Goal: Book appointment/travel/reservation

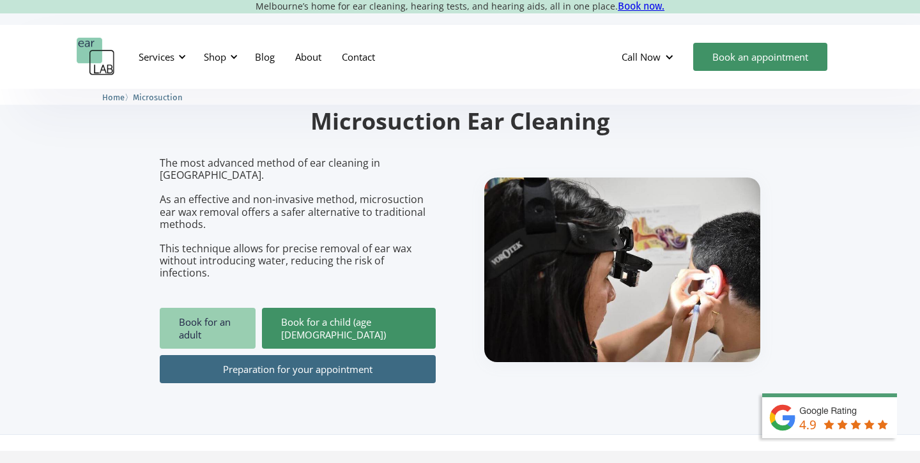
click at [215, 314] on link "Book for an adult" at bounding box center [208, 328] width 96 height 41
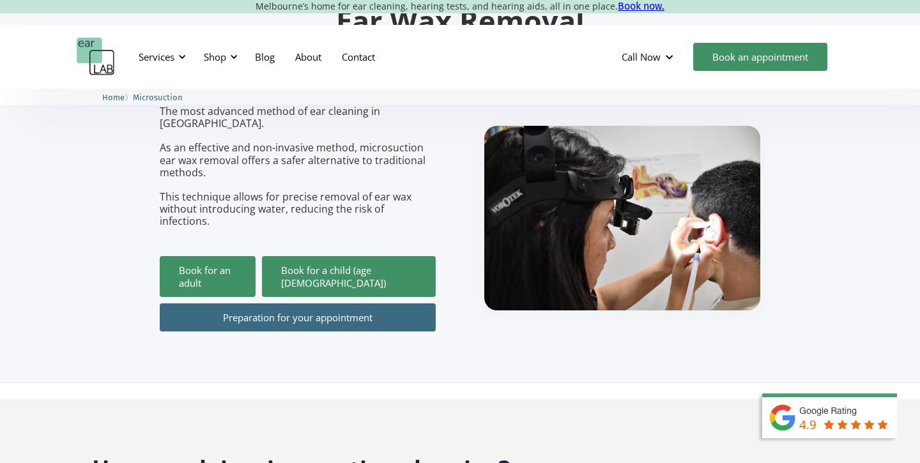
click at [250, 303] on link "Preparation for your appointment" at bounding box center [298, 317] width 276 height 28
click at [230, 256] on link "Book for an adult" at bounding box center [208, 276] width 96 height 41
